Goal: Task Accomplishment & Management: Manage account settings

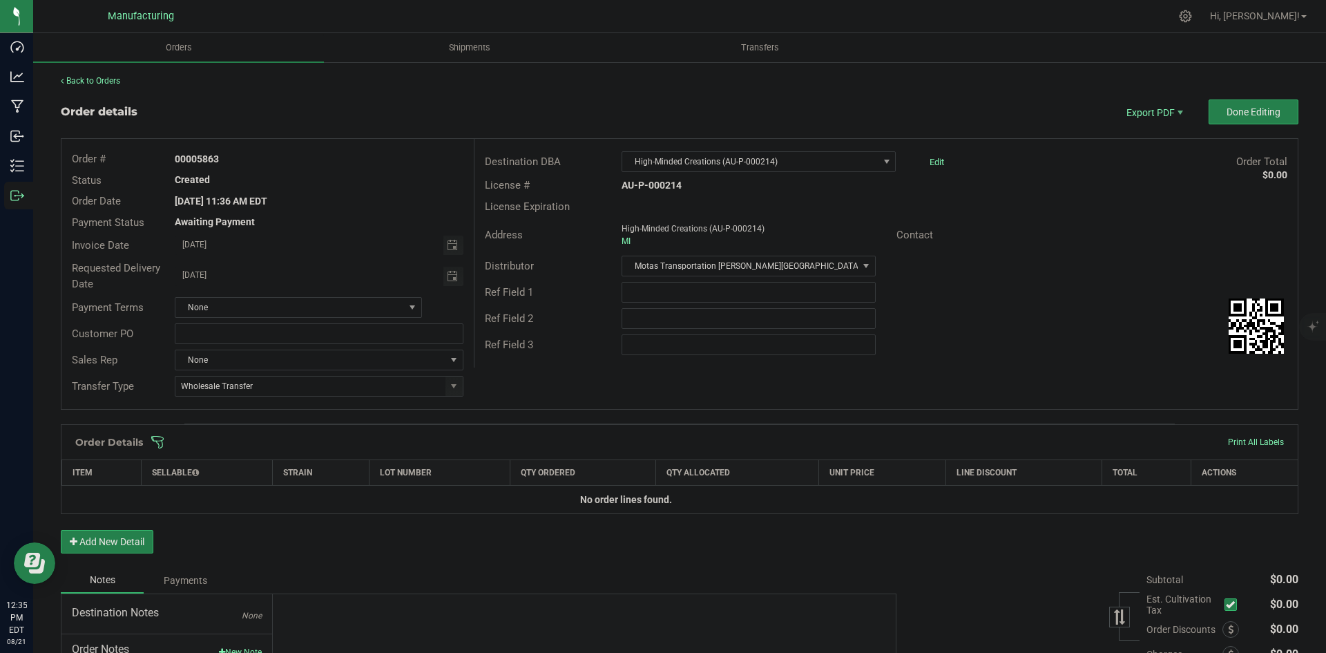
drag, startPoint x: 1214, startPoint y: 379, endPoint x: 1209, endPoint y: 390, distance: 12.1
drag, startPoint x: 1204, startPoint y: 376, endPoint x: 1226, endPoint y: 365, distance: 24.7
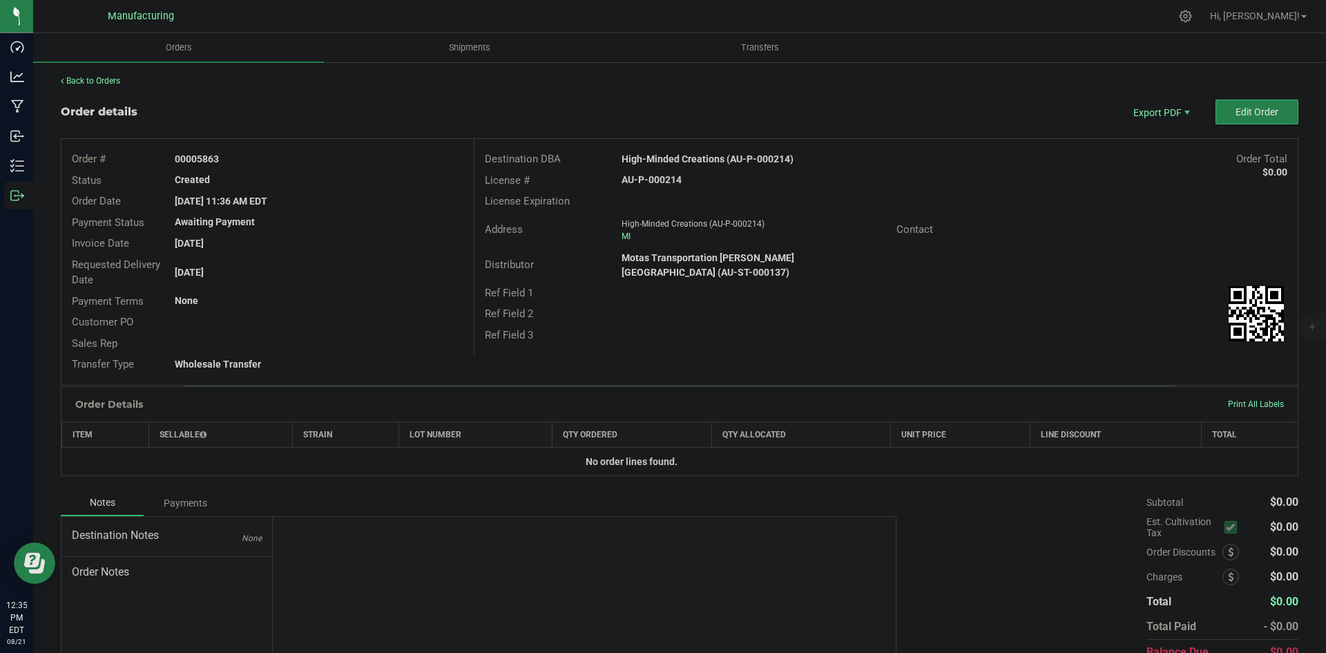
drag, startPoint x: 1036, startPoint y: 286, endPoint x: 1070, endPoint y: 282, distance: 34.7
